Goal: Task Accomplishment & Management: Manage account settings

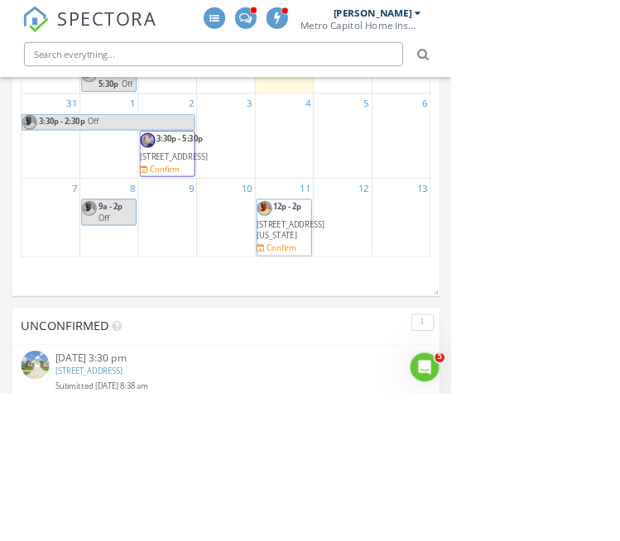
scroll to position [481, 0]
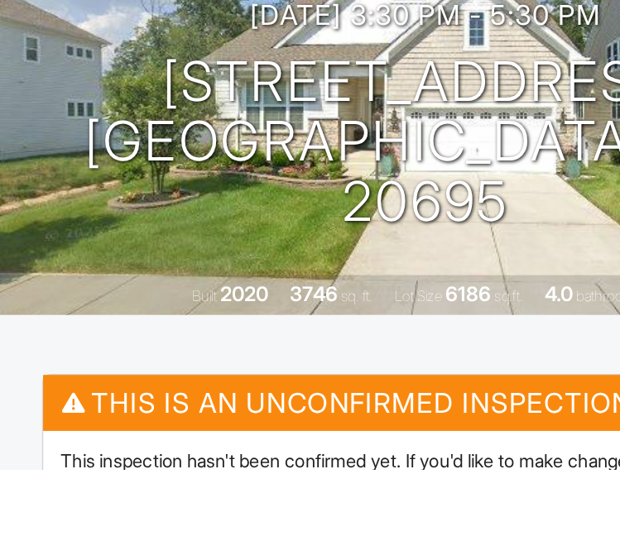
scroll to position [129, 0]
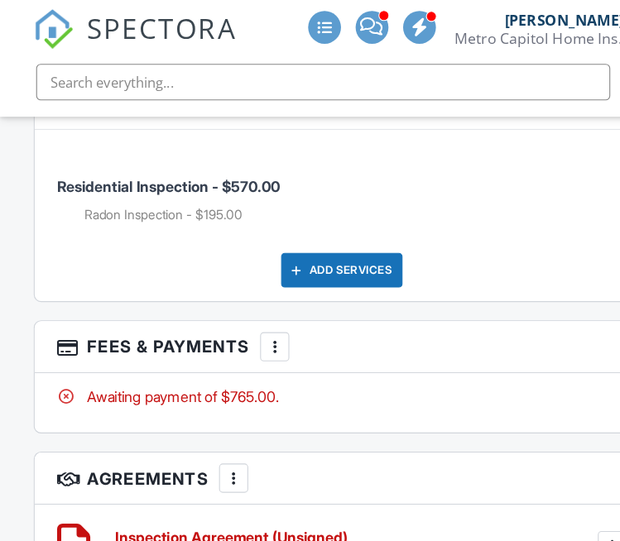
scroll to position [2663, 0]
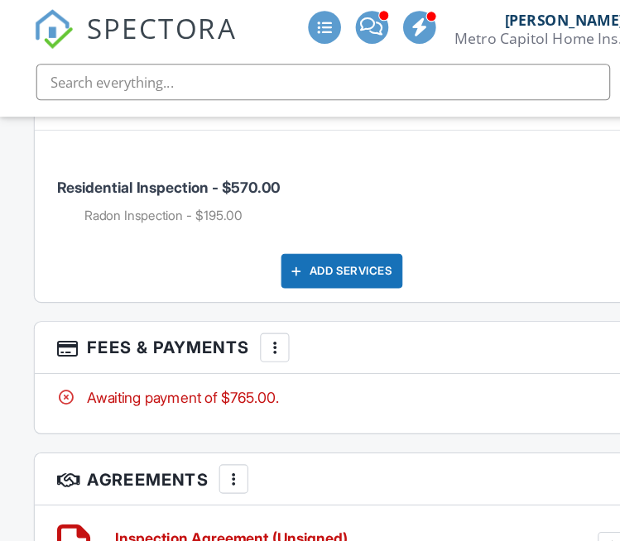
click at [550, 256] on div "Residential Inspection - $570.00 Radon Inspection - $195.00 Add Services" at bounding box center [309, 196] width 556 height 156
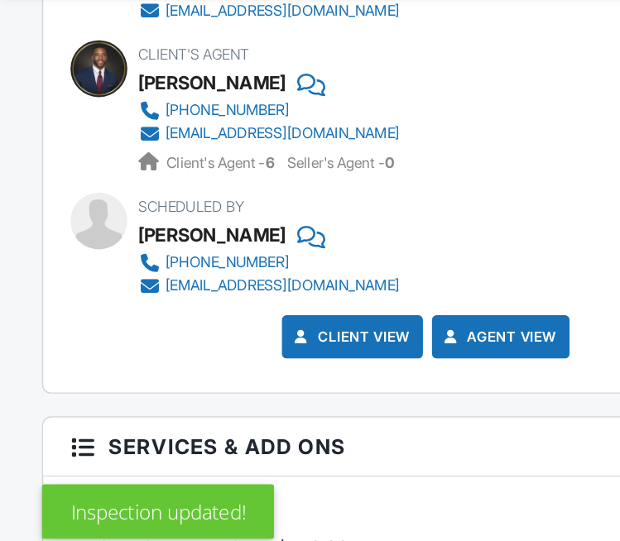
scroll to position [2323, 0]
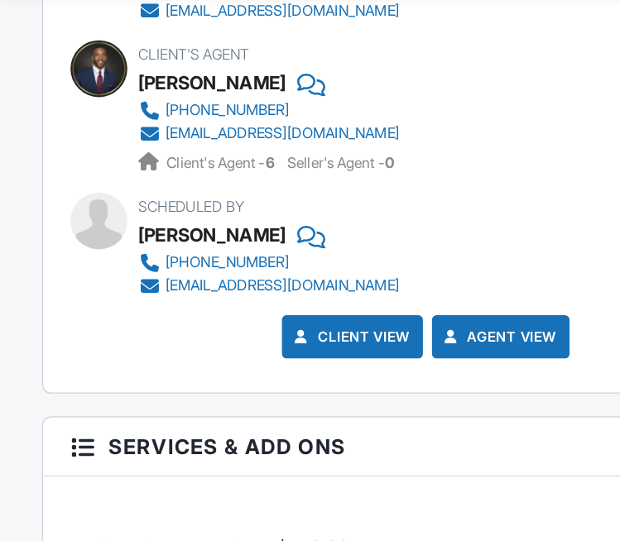
click at [166, 185] on div "301-287-3210" at bounding box center [165, 191] width 90 height 13
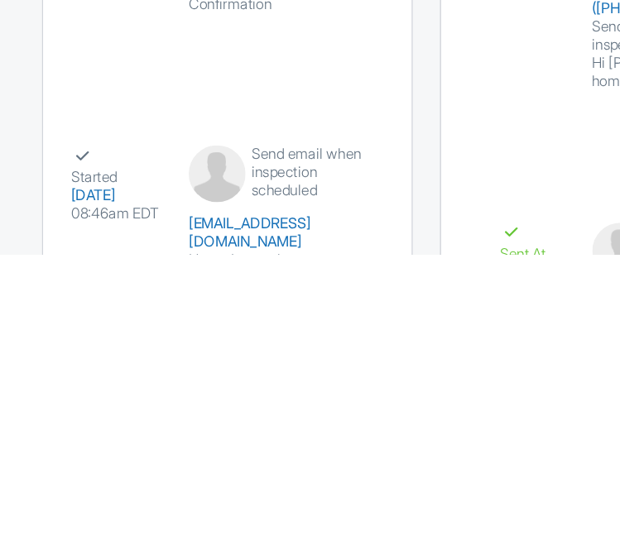
scroll to position [3779, 0]
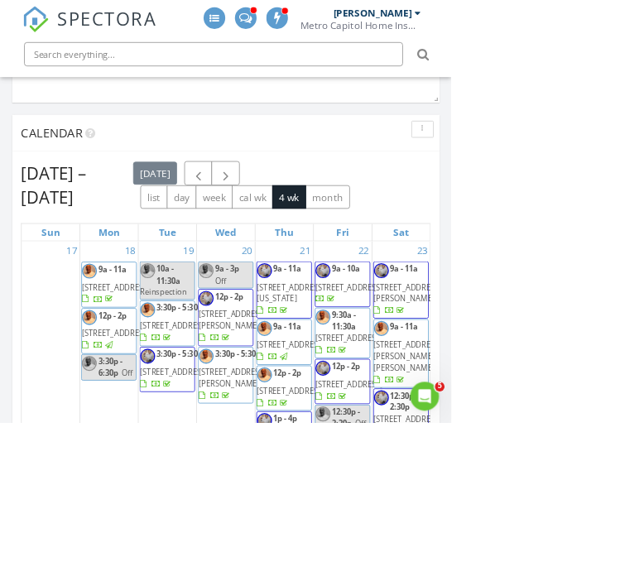
scroll to position [2832, 621]
